Goal: Task Accomplishment & Management: Complete application form

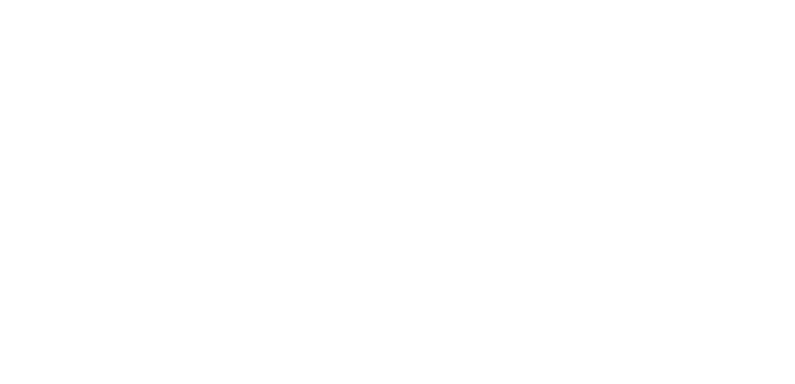
select select "*"
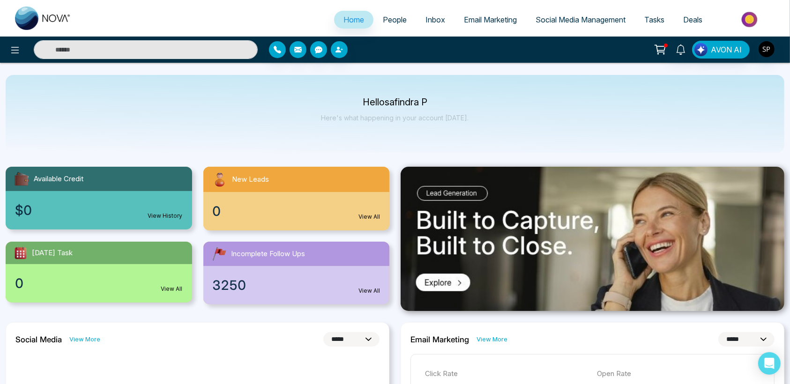
click at [383, 17] on span "People" at bounding box center [395, 19] width 24 height 9
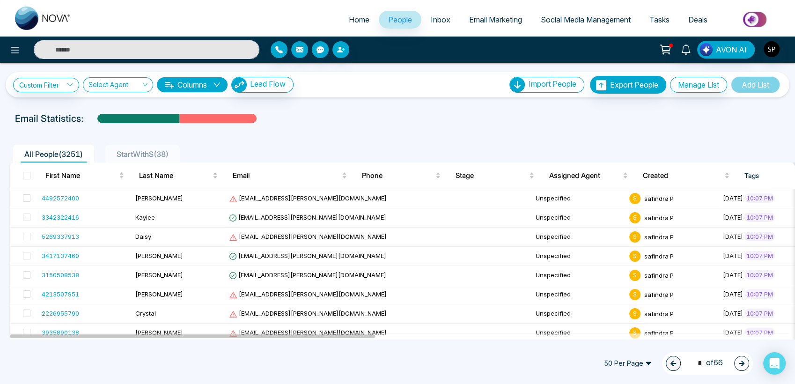
click at [431, 22] on span "Inbox" at bounding box center [441, 19] width 20 height 9
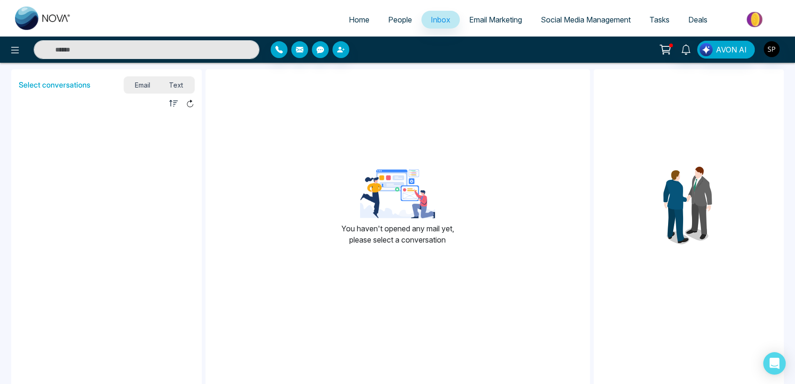
click at [472, 15] on span "Email Marketing" at bounding box center [495, 19] width 53 height 9
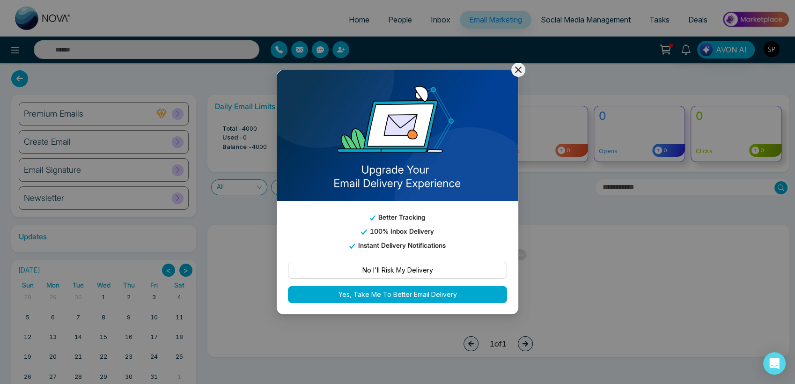
click at [519, 71] on icon at bounding box center [518, 69] width 11 height 11
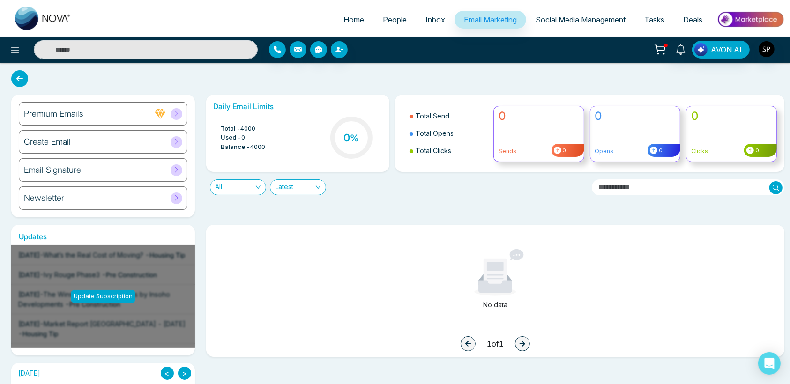
click at [548, 19] on span "Social Media Management" at bounding box center [580, 19] width 90 height 9
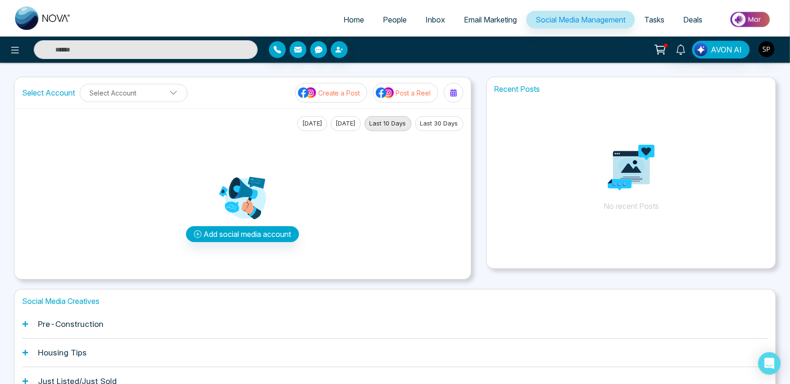
click at [656, 15] on span "Tasks" at bounding box center [654, 19] width 20 height 9
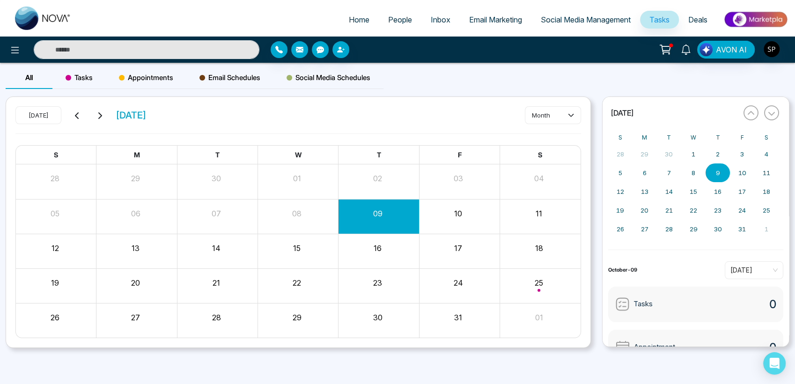
click at [705, 17] on span "Deals" at bounding box center [698, 19] width 19 height 9
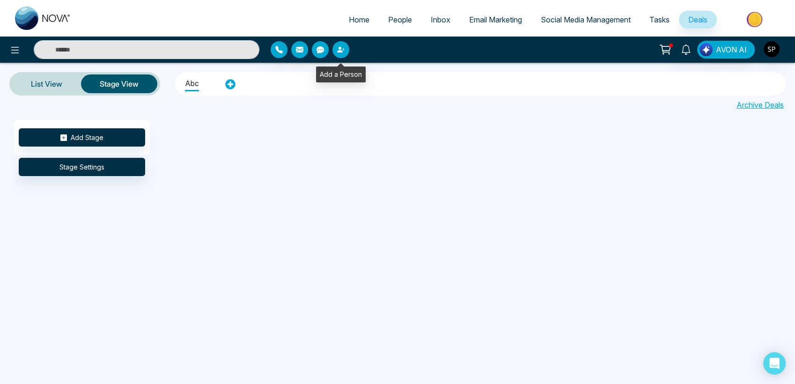
click at [335, 46] on button "button" at bounding box center [341, 49] width 17 height 17
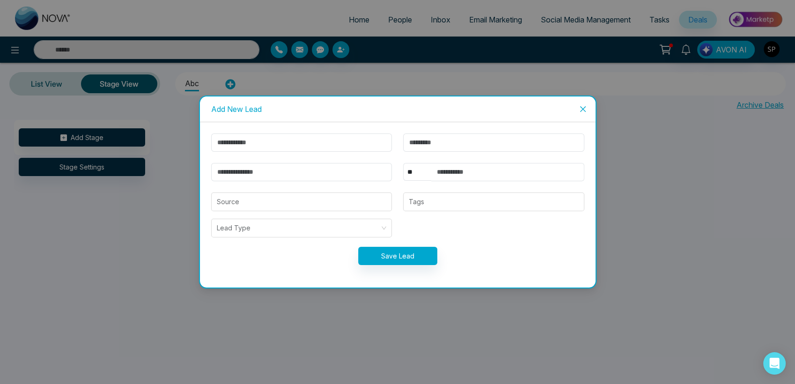
click at [581, 110] on icon "close" at bounding box center [582, 108] width 7 height 7
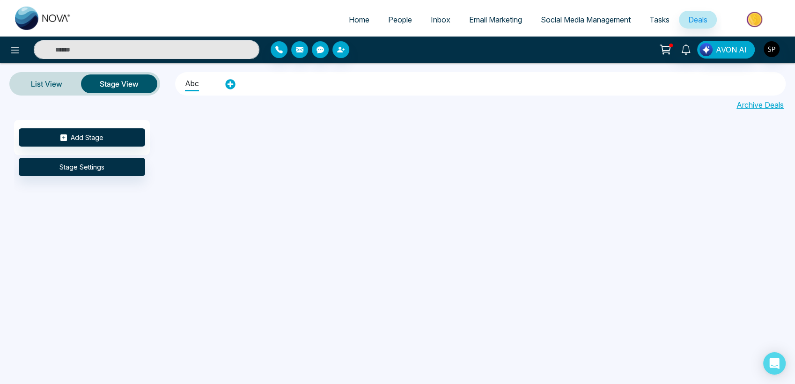
click at [438, 24] on link "Inbox" at bounding box center [441, 20] width 38 height 18
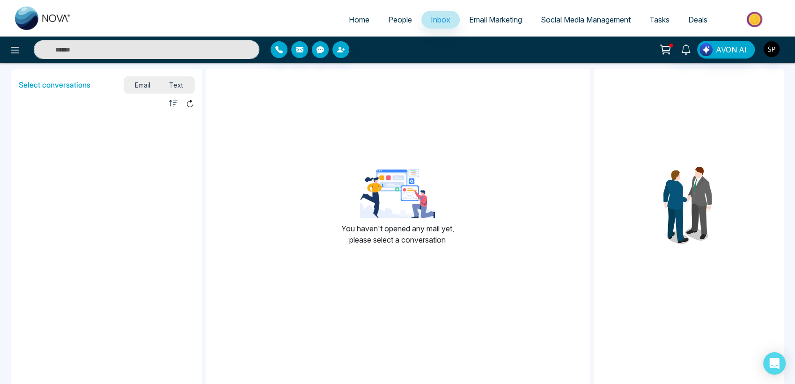
click at [494, 23] on span "Email Marketing" at bounding box center [495, 19] width 53 height 9
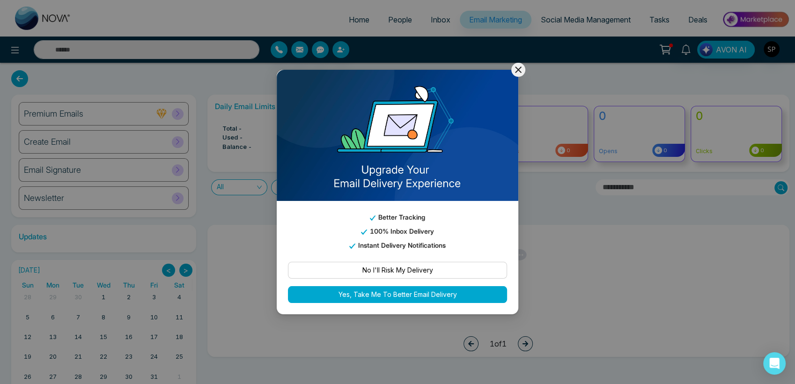
click at [522, 75] on icon at bounding box center [518, 69] width 11 height 11
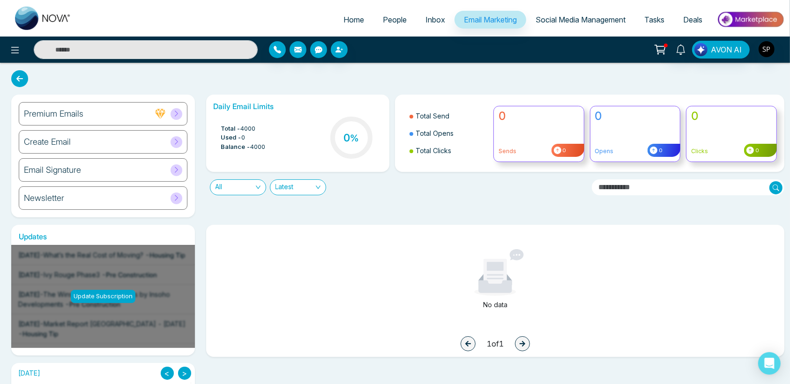
click at [558, 18] on span "Social Media Management" at bounding box center [580, 19] width 90 height 9
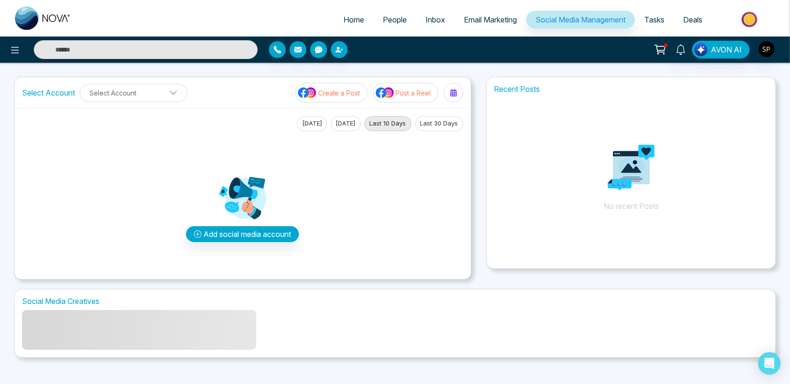
click at [659, 17] on span "Tasks" at bounding box center [654, 19] width 20 height 9
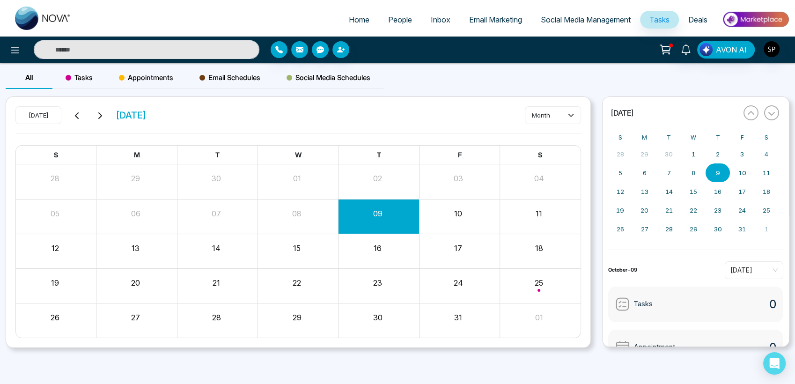
click at [395, 18] on span "People" at bounding box center [400, 19] width 24 height 9
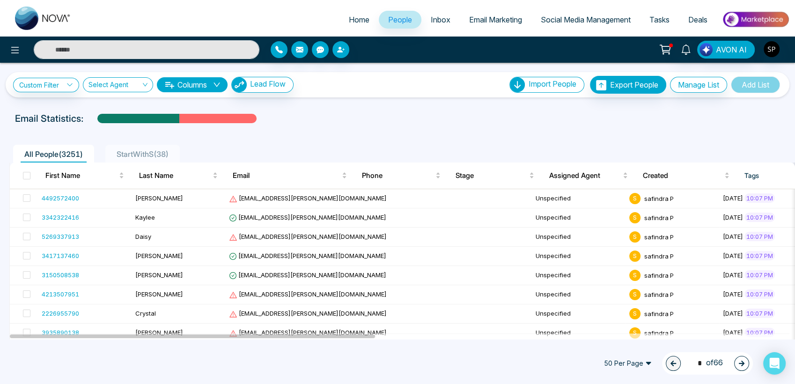
click at [431, 17] on span "Inbox" at bounding box center [441, 19] width 20 height 9
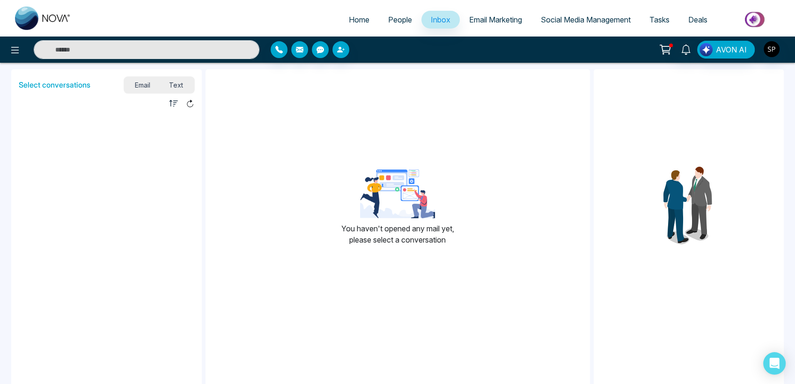
click at [478, 21] on span "Email Marketing" at bounding box center [495, 19] width 53 height 9
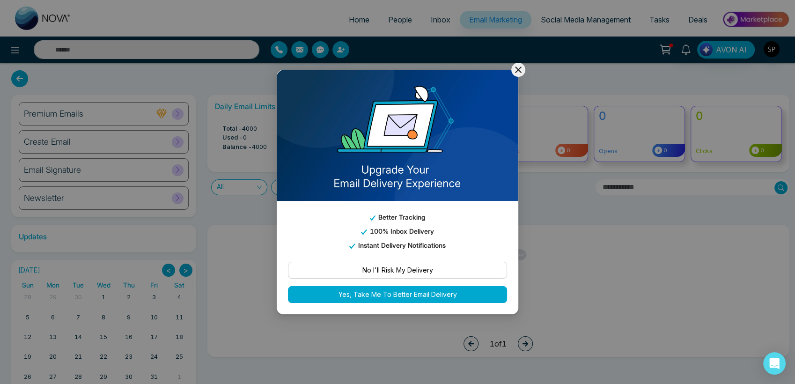
click at [521, 71] on icon at bounding box center [518, 69] width 11 height 11
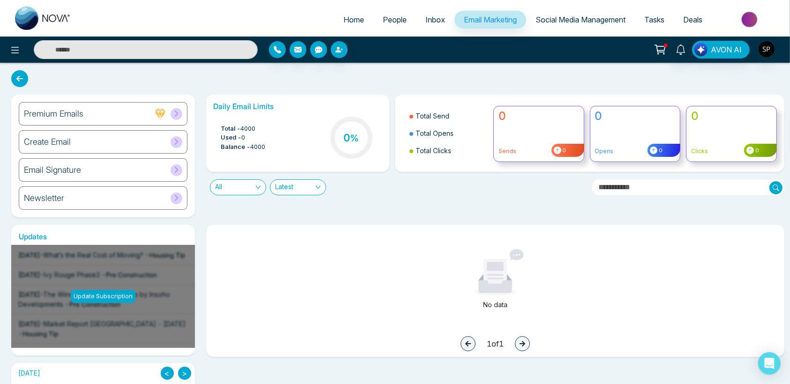
click at [550, 22] on span "Social Media Management" at bounding box center [580, 19] width 90 height 9
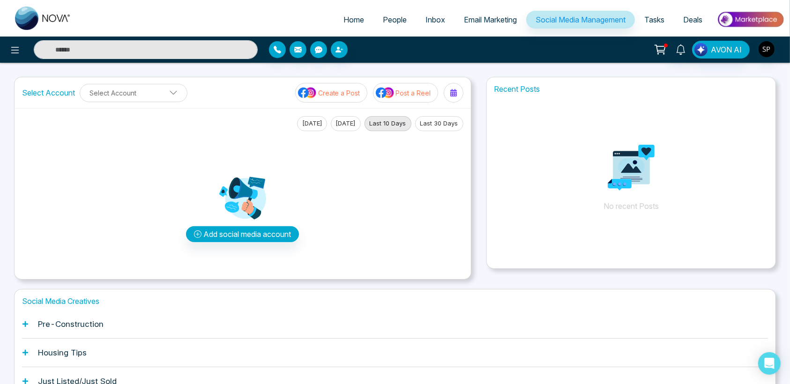
click at [394, 22] on span "People" at bounding box center [395, 19] width 24 height 9
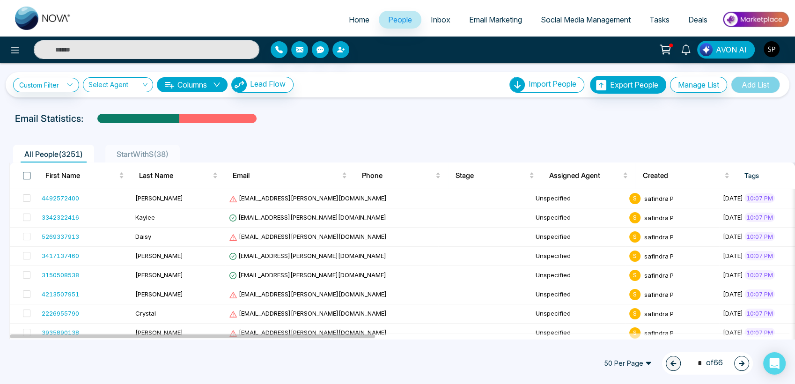
click at [24, 176] on span at bounding box center [26, 175] width 7 height 7
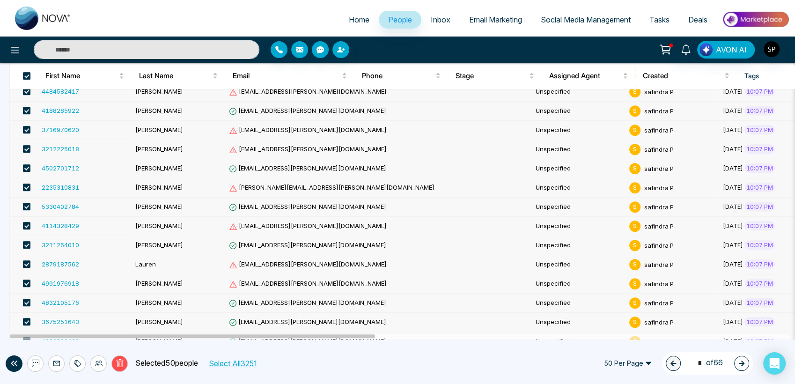
scroll to position [610, 0]
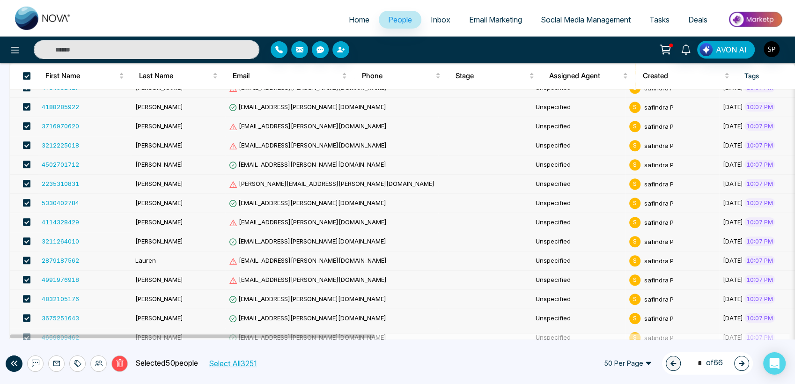
click at [248, 368] on button "Select All 3251" at bounding box center [232, 363] width 55 height 12
click at [119, 366] on icon at bounding box center [120, 363] width 8 height 8
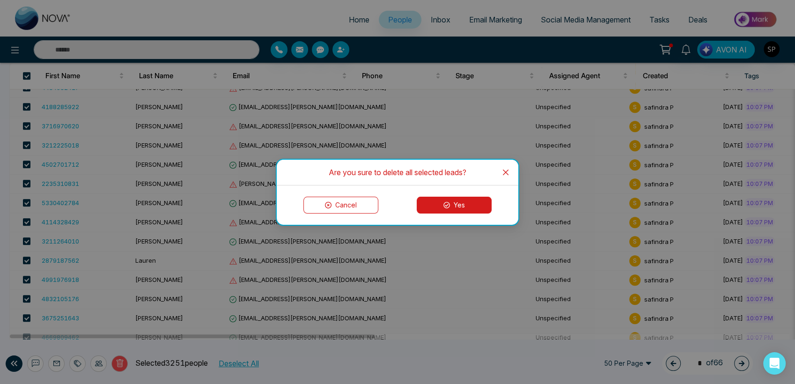
click at [470, 202] on button "Yes" at bounding box center [454, 205] width 75 height 17
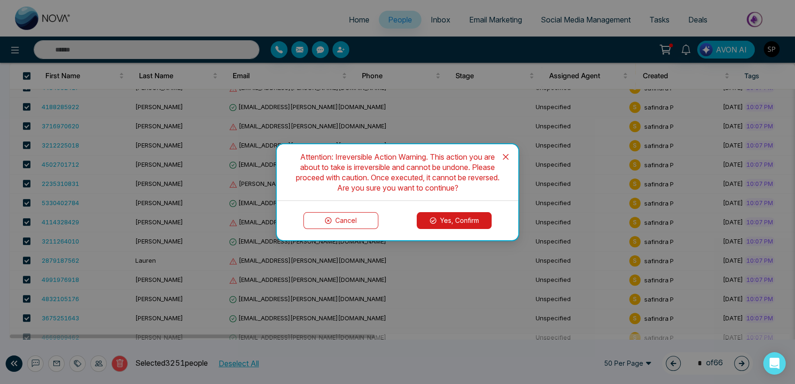
click at [462, 218] on button "Yes, Confirm" at bounding box center [454, 220] width 75 height 17
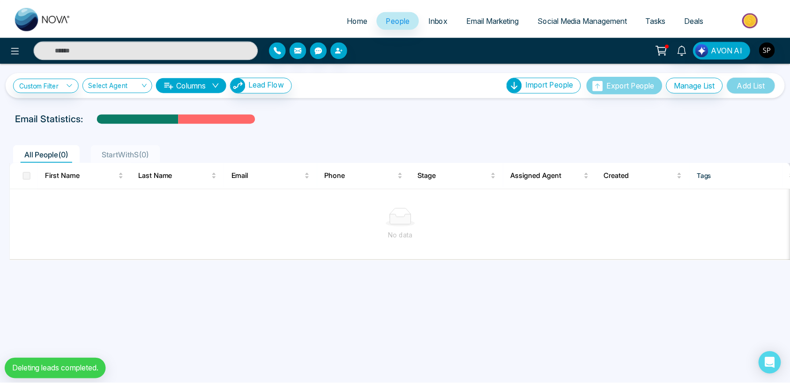
scroll to position [0, 0]
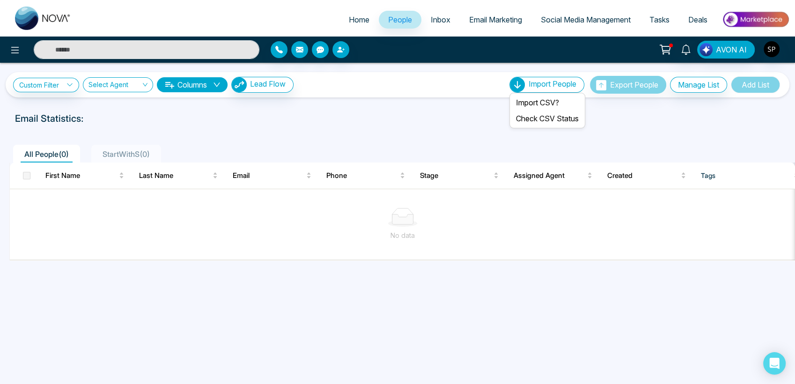
click at [544, 83] on span "Import People" at bounding box center [553, 83] width 48 height 9
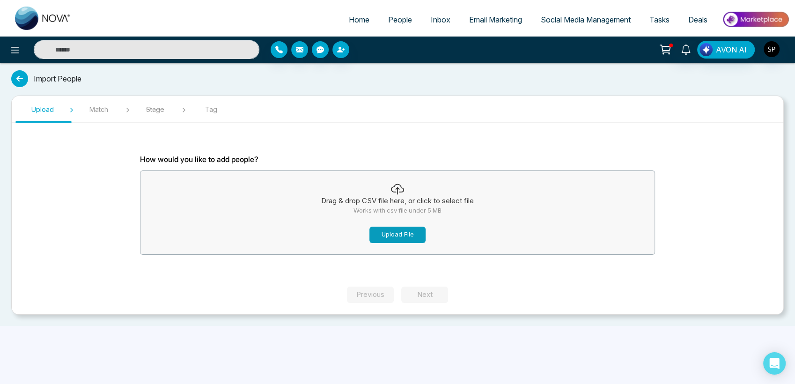
click at [407, 228] on button "Upload File" at bounding box center [398, 235] width 56 height 16
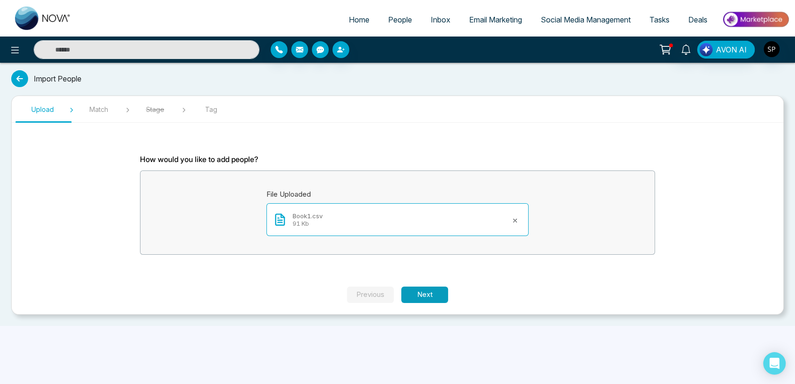
click at [428, 295] on button "Next" at bounding box center [424, 295] width 47 height 16
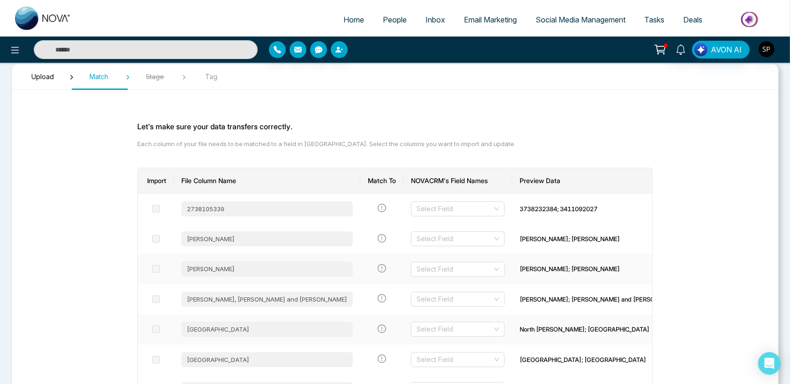
scroll to position [29, 0]
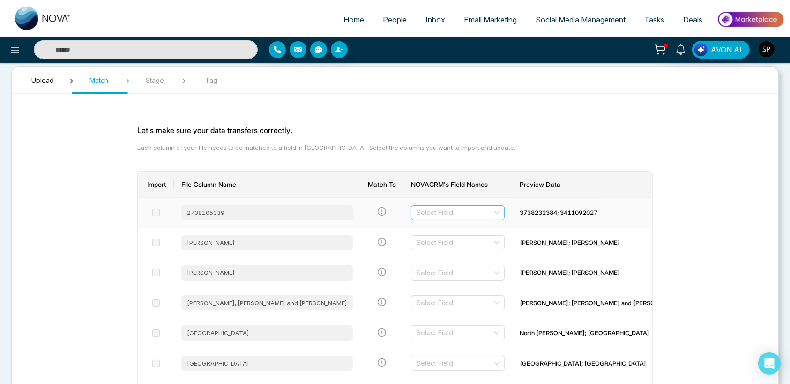
click at [463, 217] on input "search" at bounding box center [454, 213] width 76 height 14
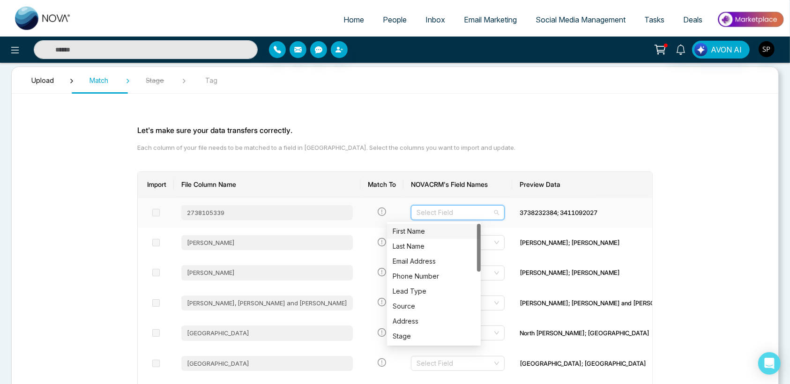
click at [419, 230] on div "First Name" at bounding box center [434, 231] width 82 height 10
click at [431, 214] on span "First Name" at bounding box center [457, 213] width 82 height 14
type input "*"
type input "**"
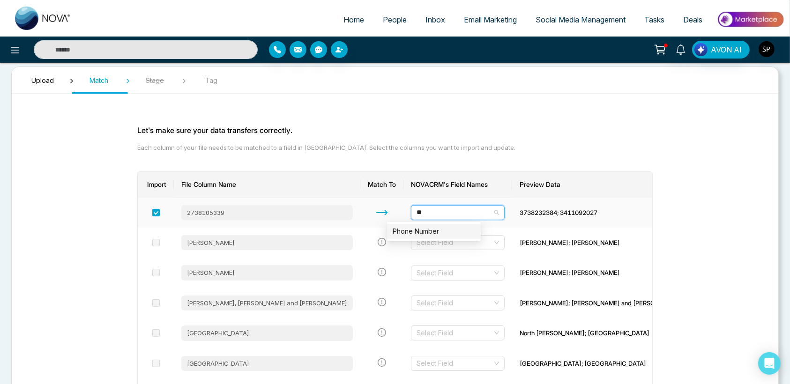
click at [408, 232] on div "Phone Number" at bounding box center [434, 231] width 82 height 10
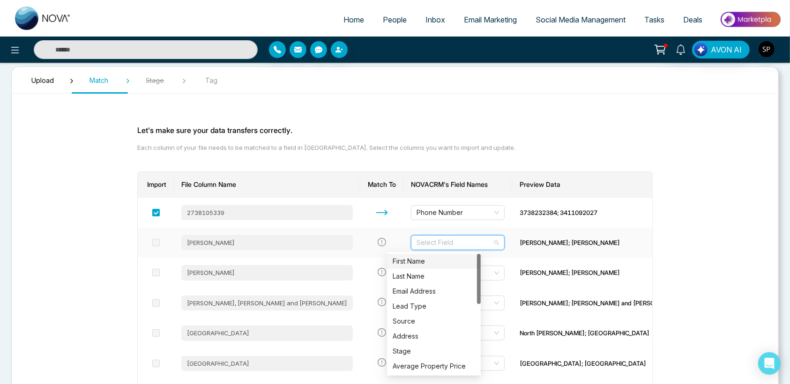
click at [431, 246] on input "search" at bounding box center [454, 243] width 76 height 14
click at [423, 259] on div "First Name" at bounding box center [434, 261] width 82 height 10
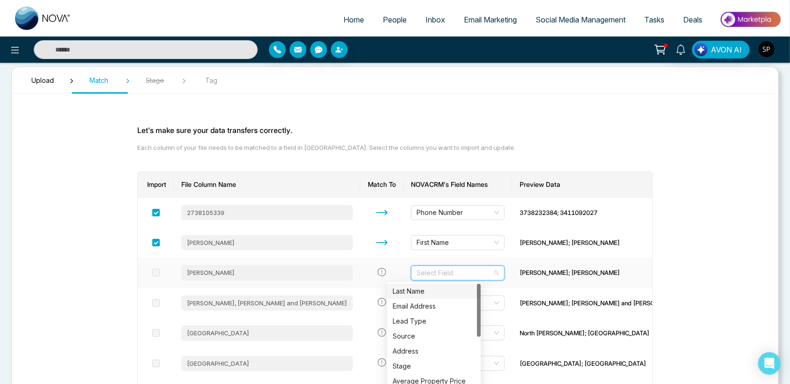
click at [430, 274] on input "search" at bounding box center [454, 273] width 76 height 14
click at [410, 290] on div "Last Name" at bounding box center [434, 291] width 82 height 10
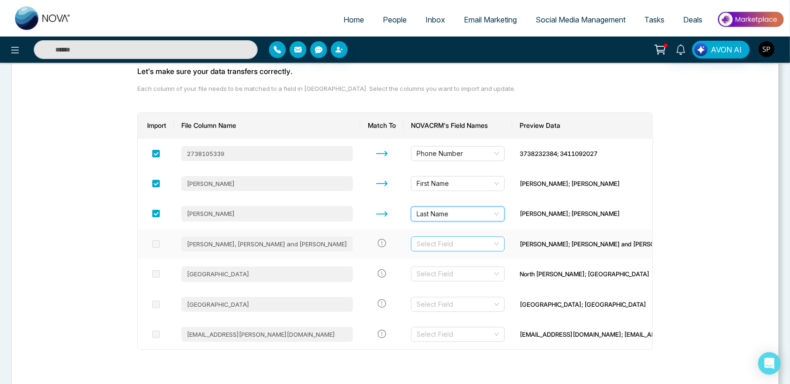
scroll to position [97, 0]
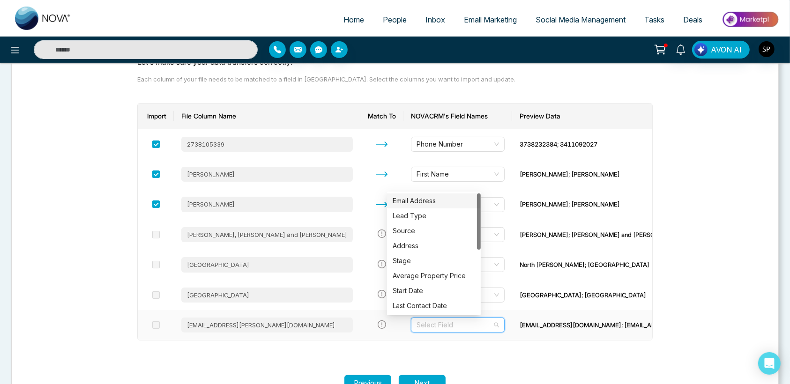
click at [437, 323] on input "search" at bounding box center [454, 325] width 76 height 14
click at [412, 198] on div "Email Address" at bounding box center [434, 201] width 82 height 10
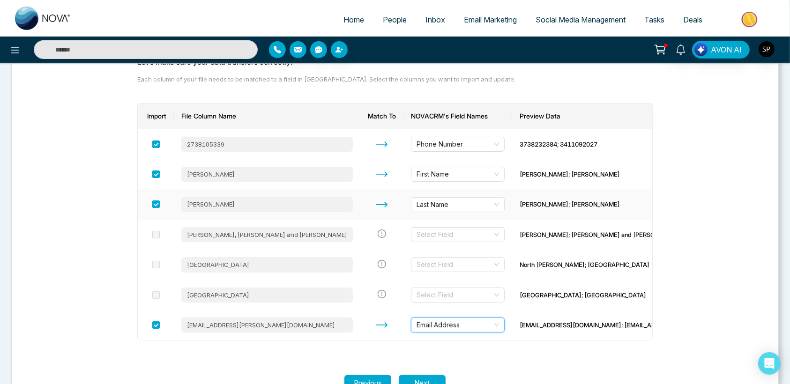
scroll to position [127, 0]
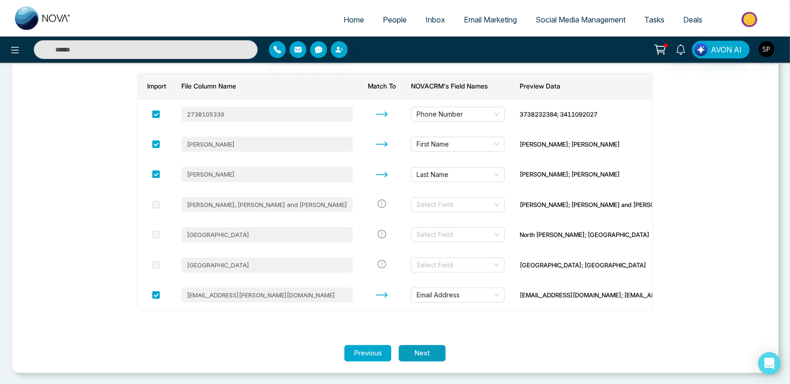
click at [417, 352] on button "Next" at bounding box center [422, 353] width 47 height 16
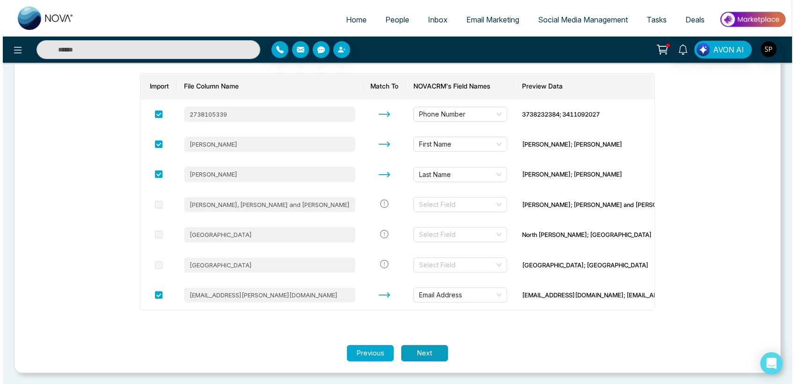
scroll to position [0, 0]
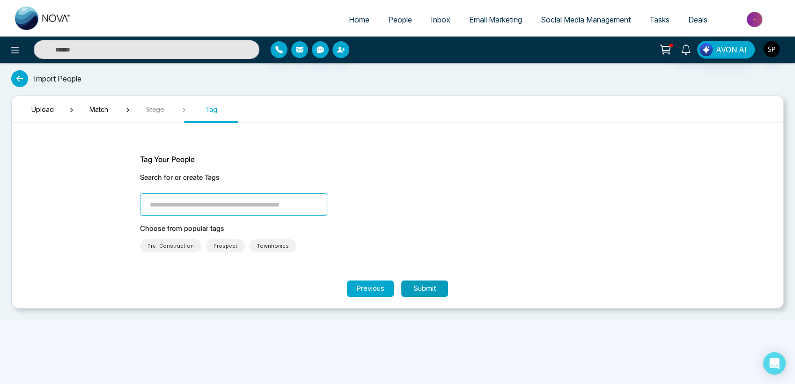
click at [421, 295] on button "Submit" at bounding box center [424, 289] width 47 height 16
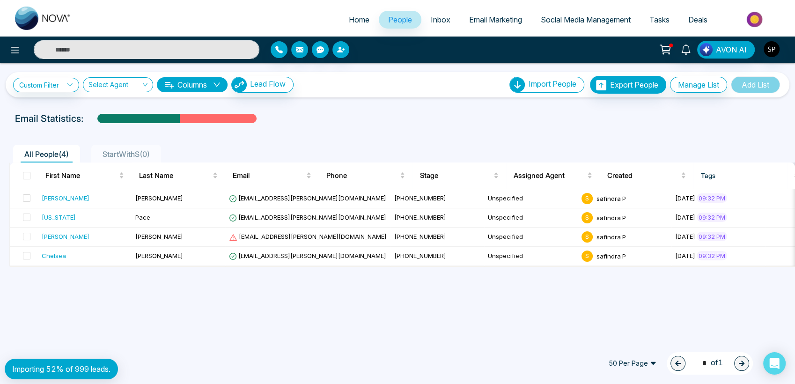
click at [641, 366] on span "50 Per Page" at bounding box center [632, 363] width 61 height 15
click at [628, 346] on div "100 Per Page" at bounding box center [633, 345] width 50 height 10
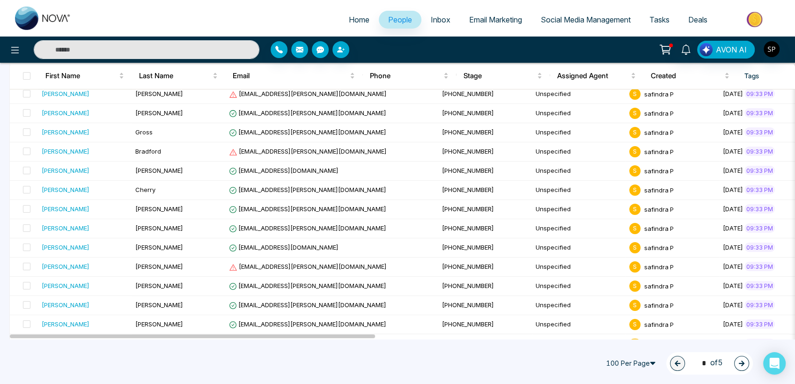
scroll to position [296, 0]
click at [651, 366] on span "100 Per Page" at bounding box center [632, 363] width 61 height 15
click at [629, 328] on div "50 Per Page" at bounding box center [633, 330] width 50 height 10
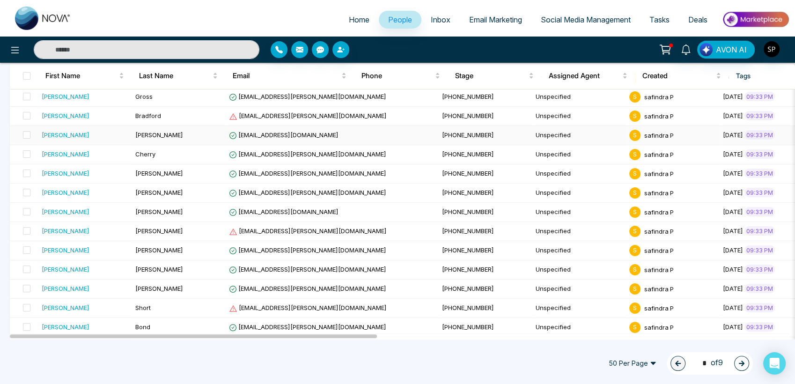
scroll to position [335, 0]
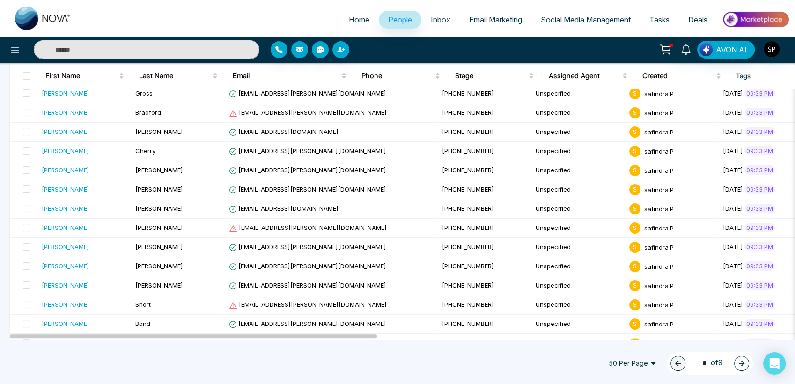
click at [431, 22] on span "Inbox" at bounding box center [441, 19] width 20 height 9
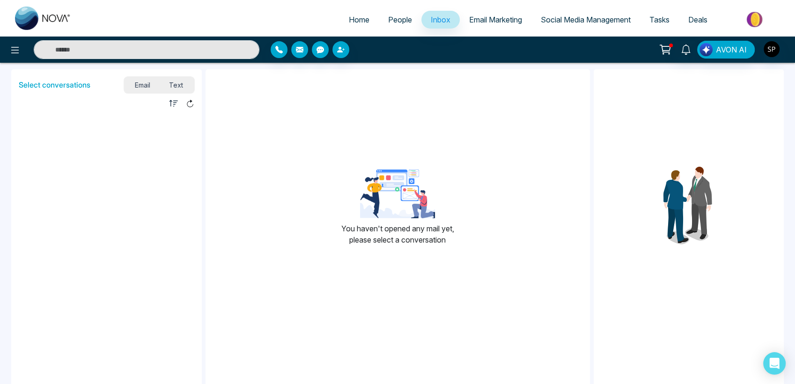
click at [508, 15] on span "Email Marketing" at bounding box center [495, 19] width 53 height 9
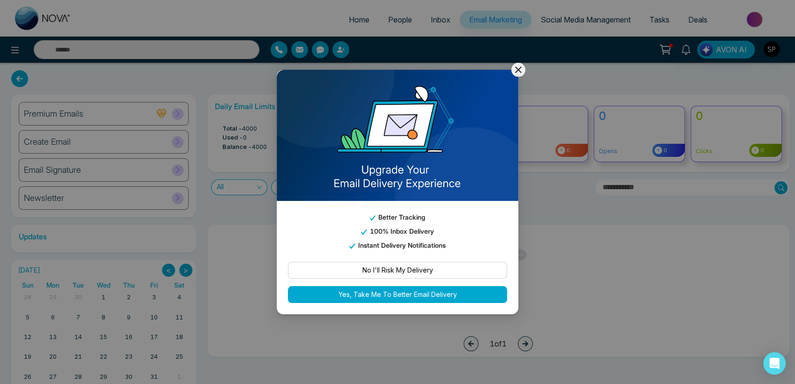
click at [512, 74] on button at bounding box center [519, 70] width 14 height 14
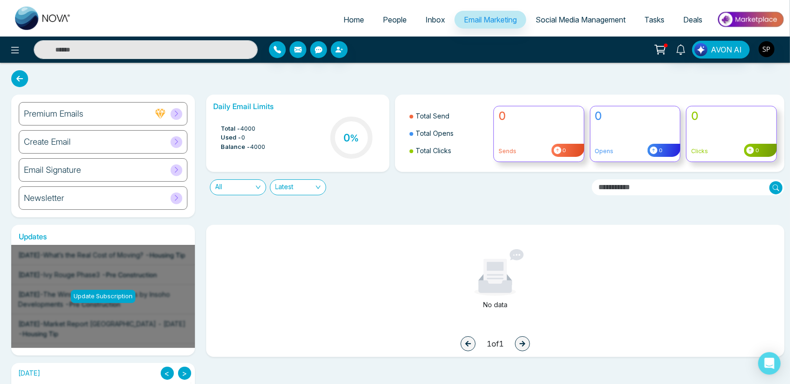
click at [386, 24] on link "People" at bounding box center [394, 20] width 43 height 18
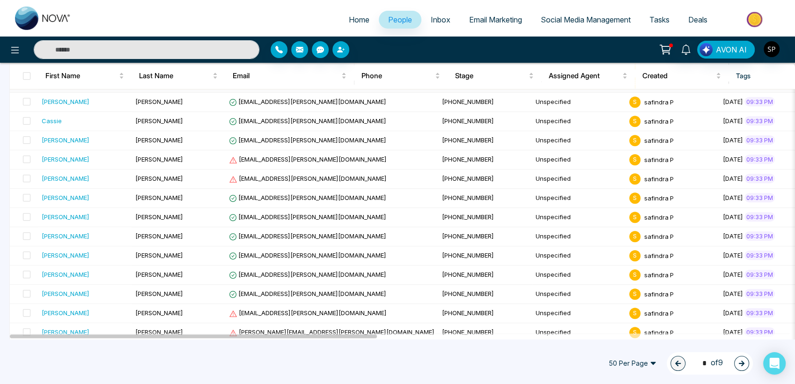
scroll to position [813, 0]
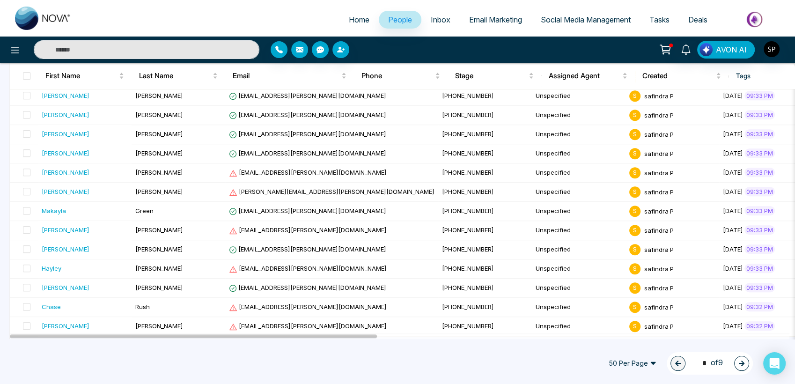
click at [645, 365] on span "50 Per Page" at bounding box center [632, 363] width 61 height 15
click at [613, 340] on div "100 Per Page" at bounding box center [633, 345] width 50 height 10
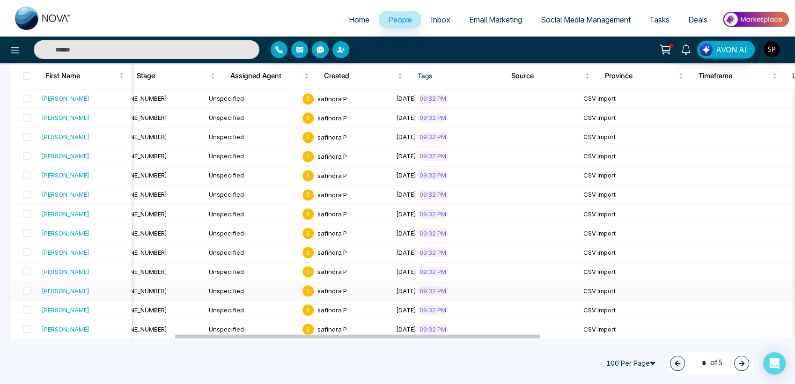
scroll to position [0, 395]
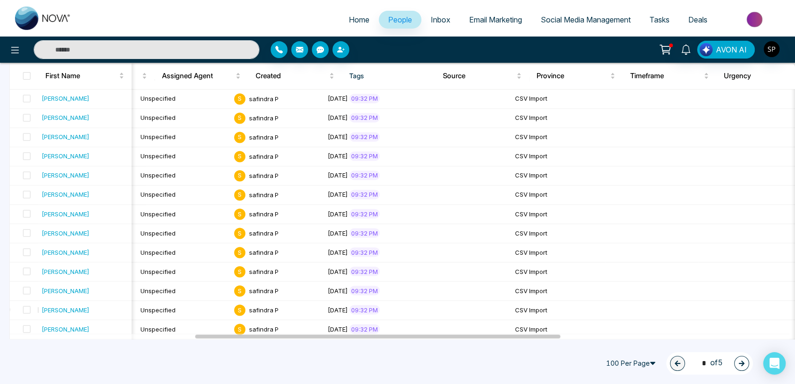
click at [741, 367] on button "button" at bounding box center [742, 363] width 15 height 15
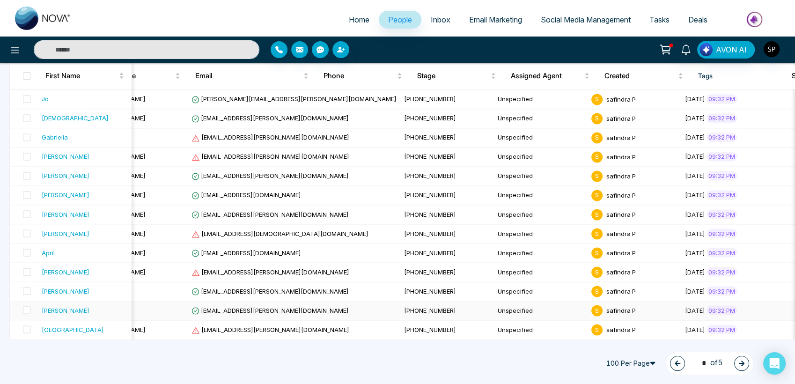
scroll to position [0, 52]
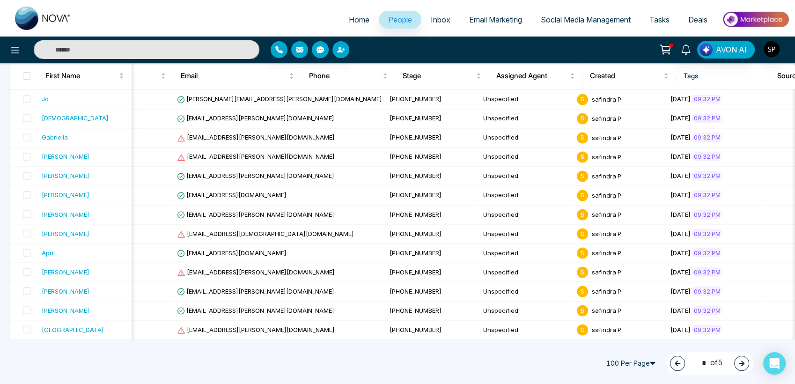
click at [740, 361] on icon "button" at bounding box center [742, 363] width 7 height 7
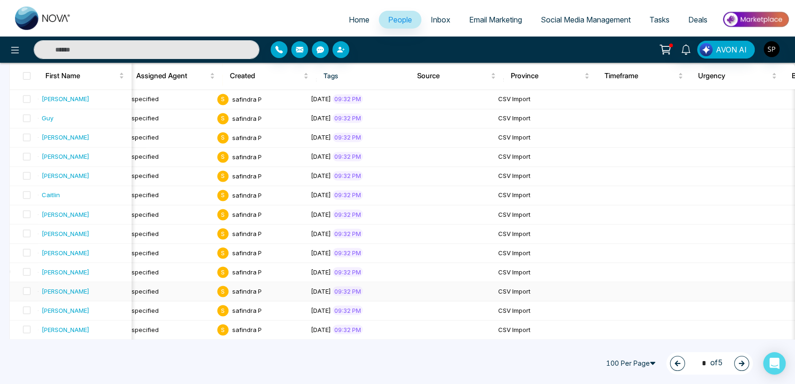
scroll to position [0, 0]
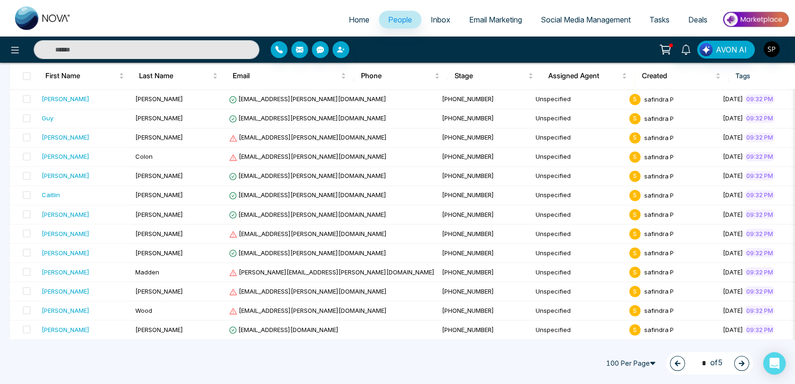
click at [739, 364] on icon "button" at bounding box center [742, 363] width 7 height 7
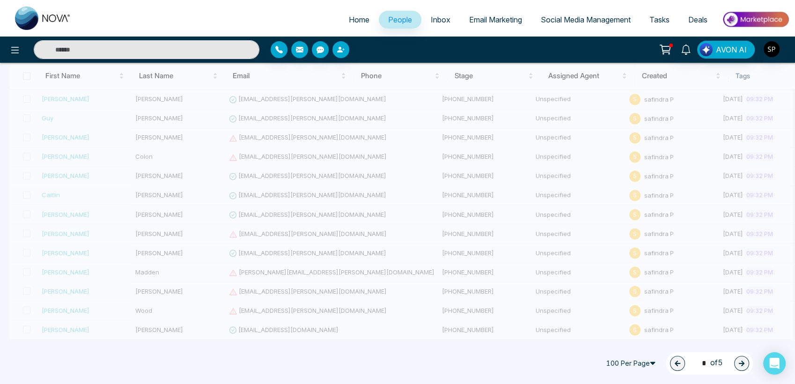
type input "*"
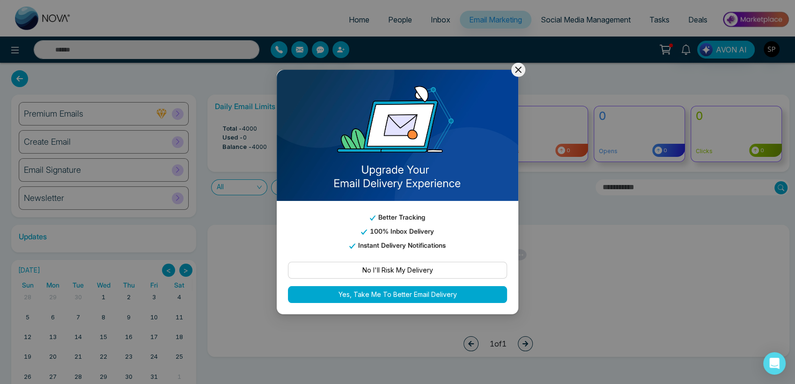
click at [521, 74] on icon at bounding box center [518, 69] width 11 height 11
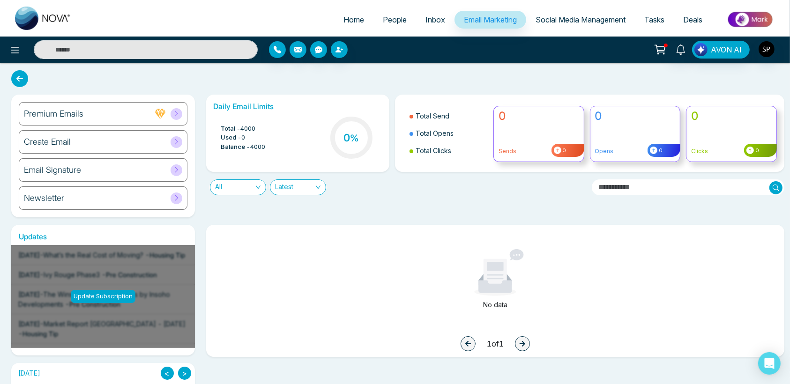
click at [472, 14] on link "Email Marketing" at bounding box center [490, 20] width 72 height 18
click at [428, 13] on link "Inbox" at bounding box center [435, 20] width 38 height 18
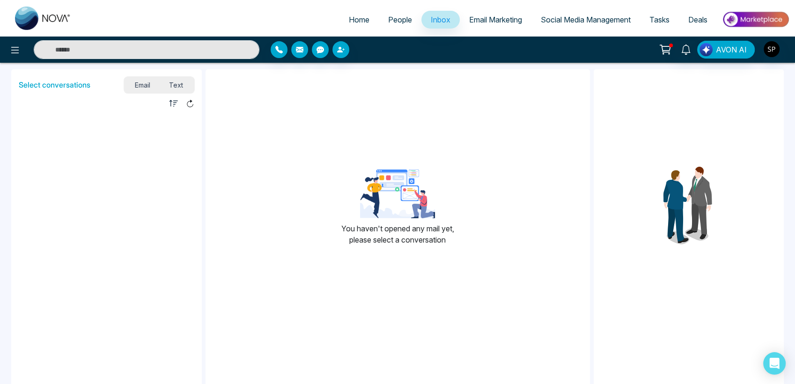
click at [481, 17] on span "Email Marketing" at bounding box center [495, 19] width 53 height 9
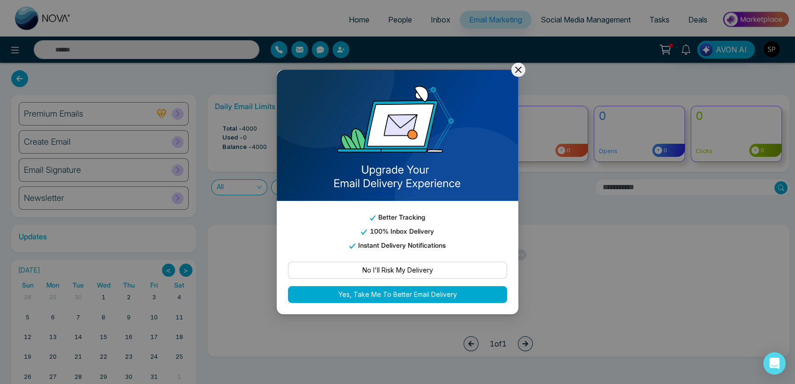
click at [512, 73] on img at bounding box center [398, 135] width 242 height 131
click at [517, 71] on icon at bounding box center [518, 70] width 7 height 7
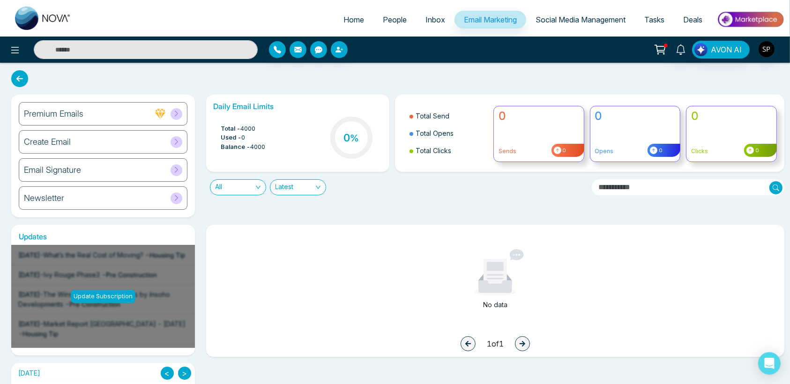
click at [358, 137] on span "%" at bounding box center [354, 138] width 9 height 11
click at [426, 21] on span "Inbox" at bounding box center [435, 19] width 20 height 9
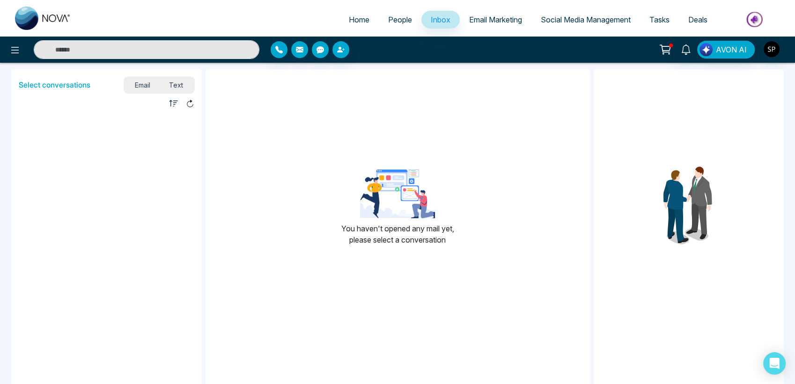
click at [431, 21] on span "Inbox" at bounding box center [441, 19] width 20 height 9
click at [478, 20] on span "Email Marketing" at bounding box center [495, 19] width 53 height 9
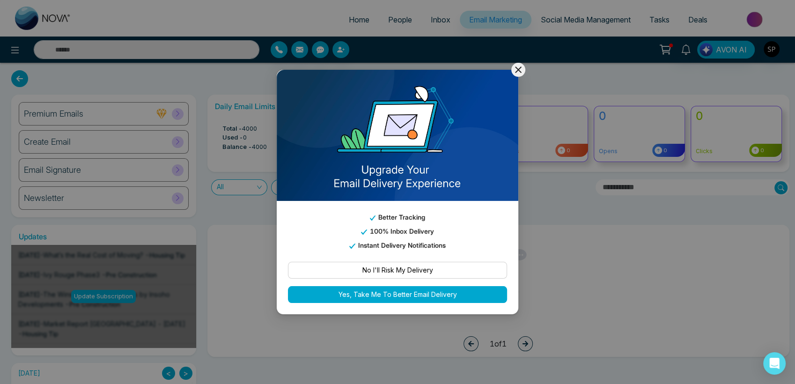
click at [517, 67] on icon at bounding box center [518, 69] width 11 height 11
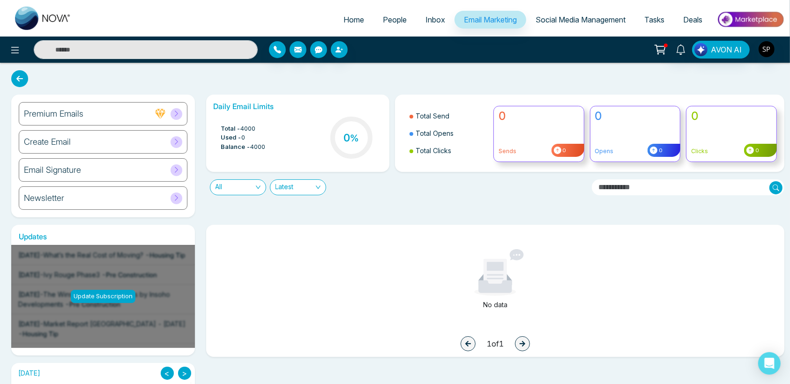
click at [548, 22] on span "Social Media Management" at bounding box center [580, 19] width 90 height 9
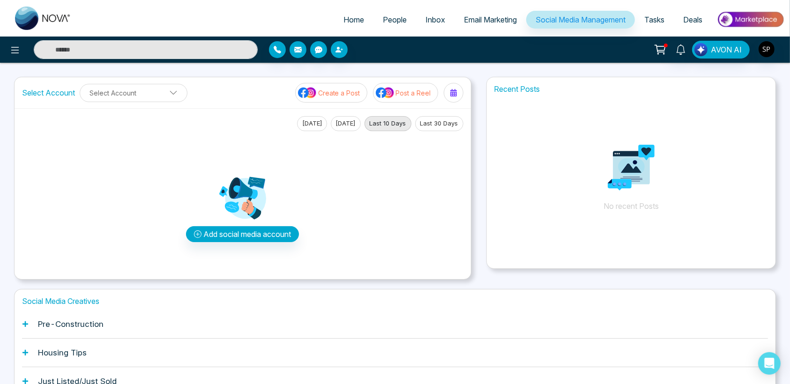
click at [425, 22] on span "Inbox" at bounding box center [435, 19] width 20 height 9
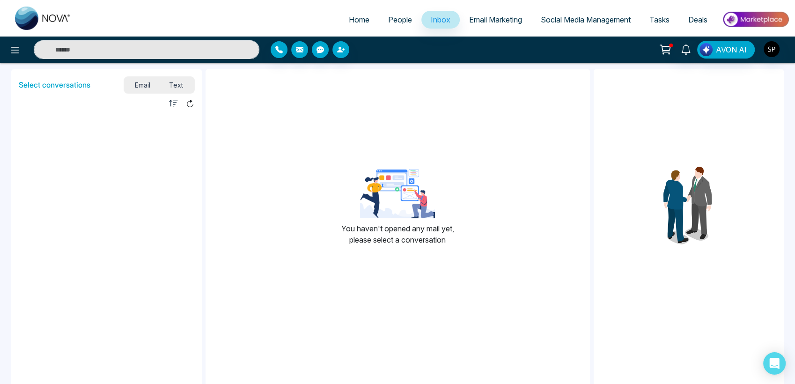
click at [408, 16] on link "People" at bounding box center [400, 20] width 43 height 18
